Goal: Information Seeking & Learning: Learn about a topic

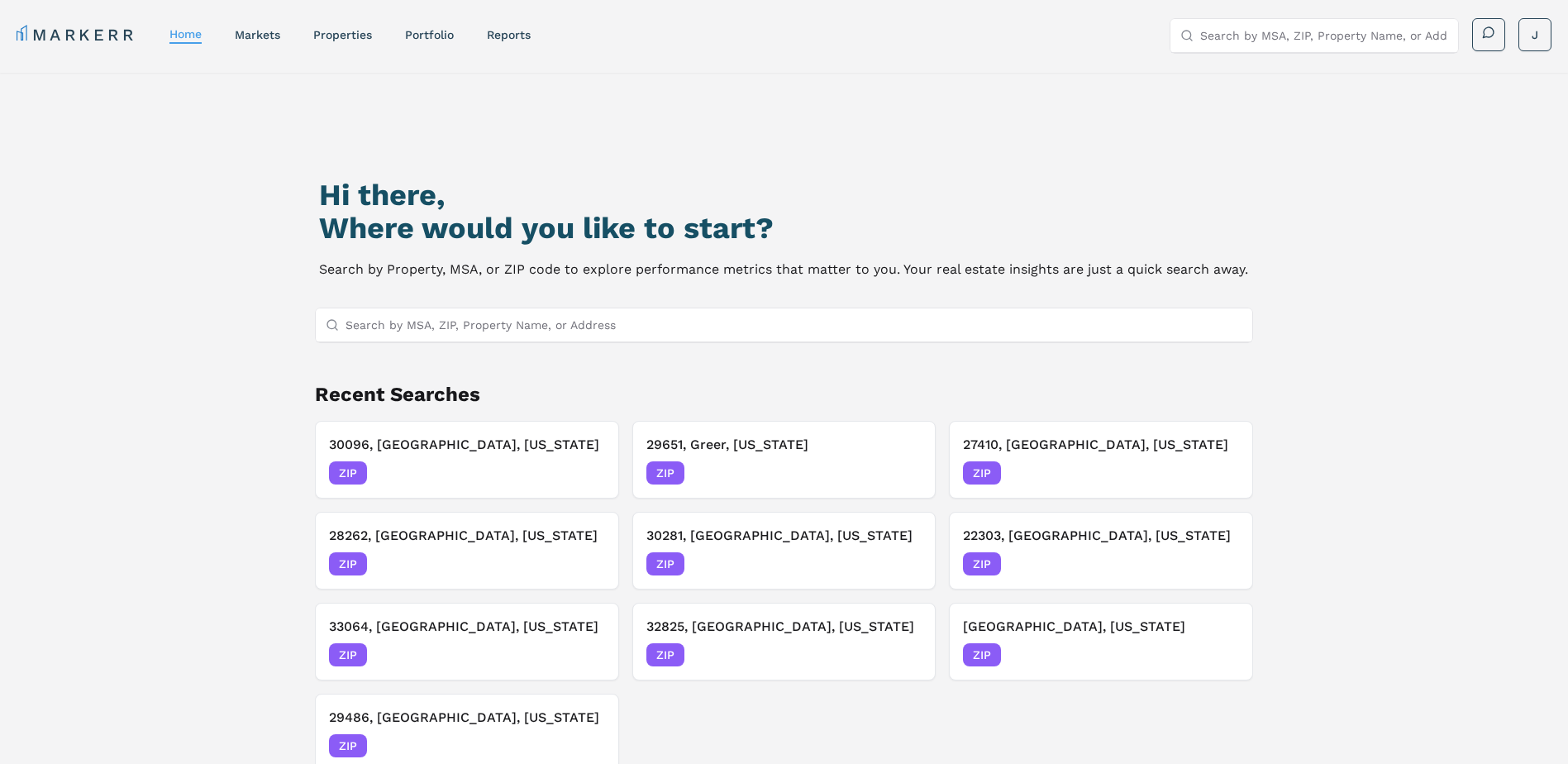
click at [379, 315] on input "Search by MSA, ZIP, Property Name, or Address" at bounding box center [794, 324] width 897 height 33
paste input "33180"
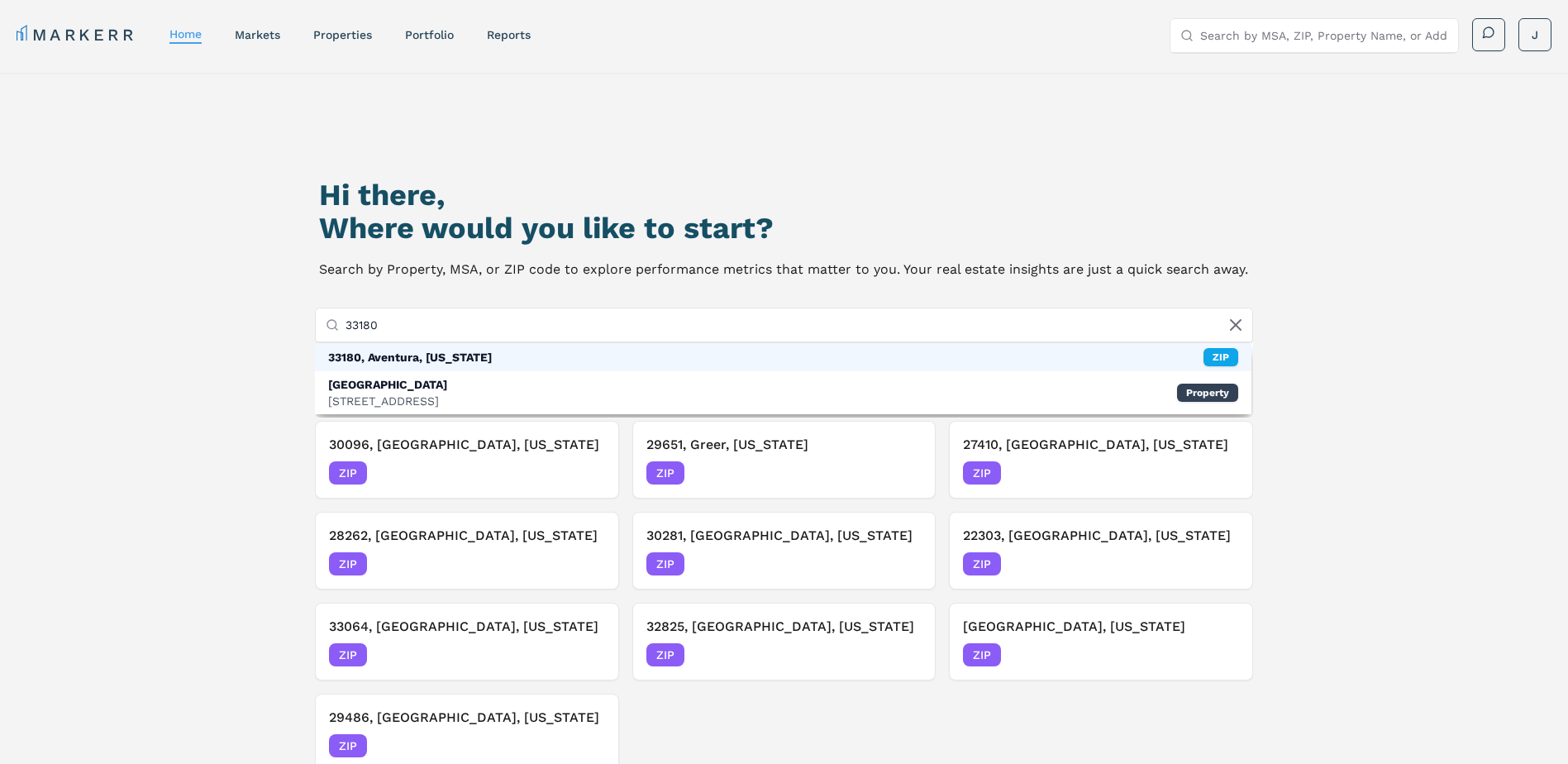
type input "33180"
click at [392, 364] on div "33180, Aventura, [US_STATE]" at bounding box center [410, 357] width 164 height 17
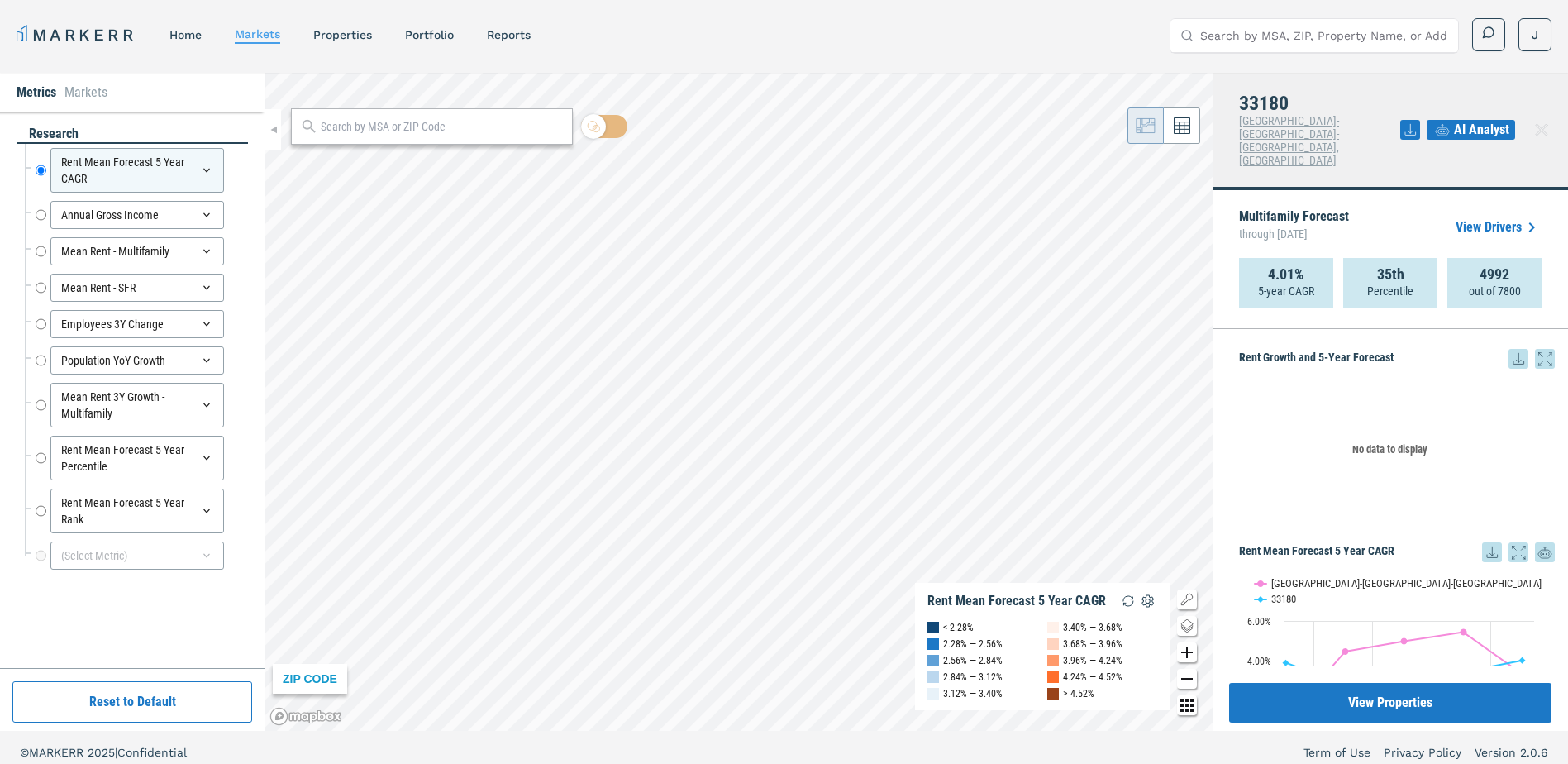
click at [383, 125] on input "text" at bounding box center [442, 127] width 243 height 18
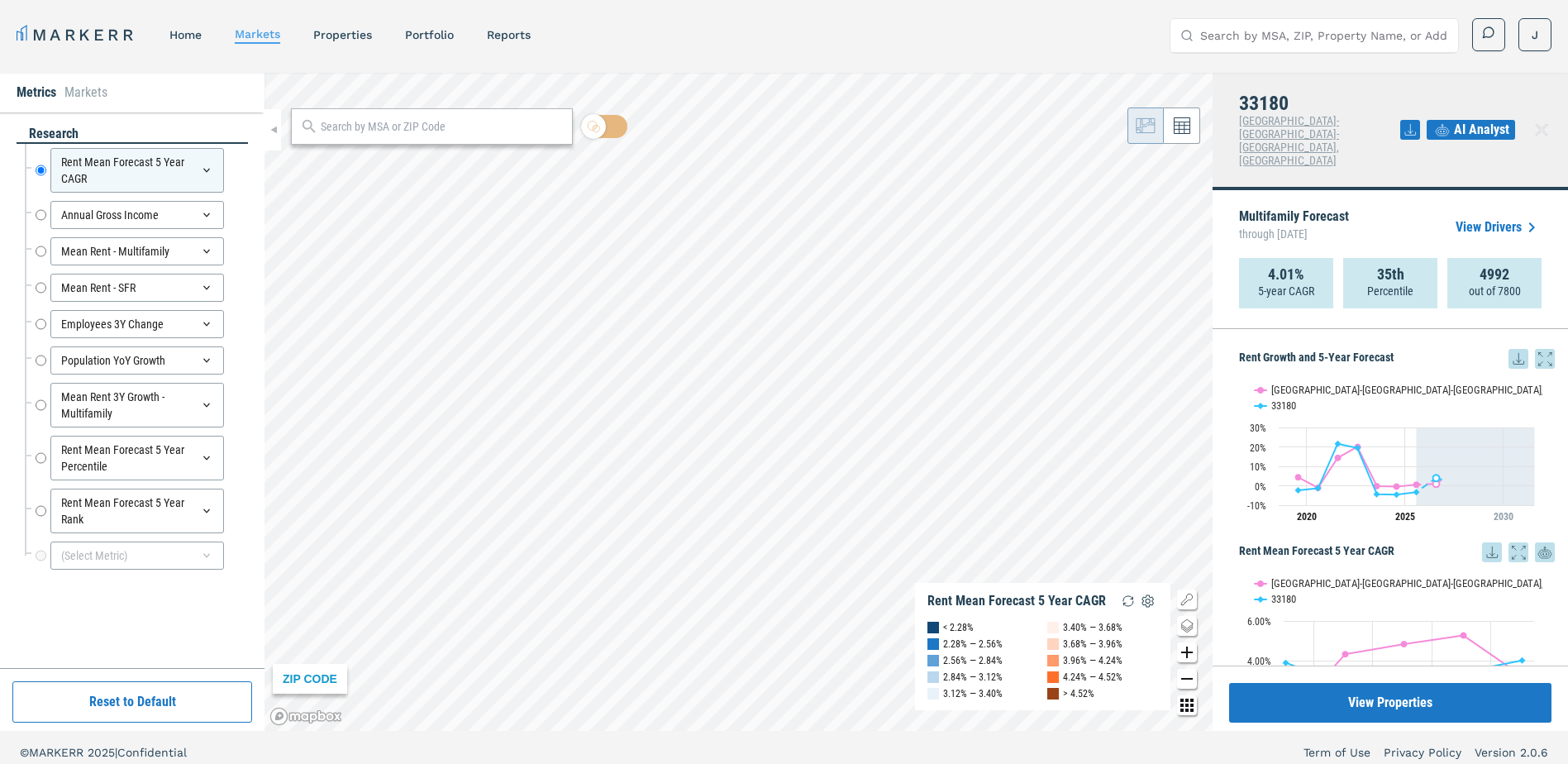
paste input "33180"
type input "33180"
click at [334, 170] on div "33180, Aventura, [US_STATE]" at bounding box center [371, 163] width 136 height 18
click at [1509, 349] on icon at bounding box center [1518, 358] width 20 height 20
click at [1447, 443] on div "Download as XLS" at bounding box center [1445, 440] width 95 height 17
